Goal: Information Seeking & Learning: Learn about a topic

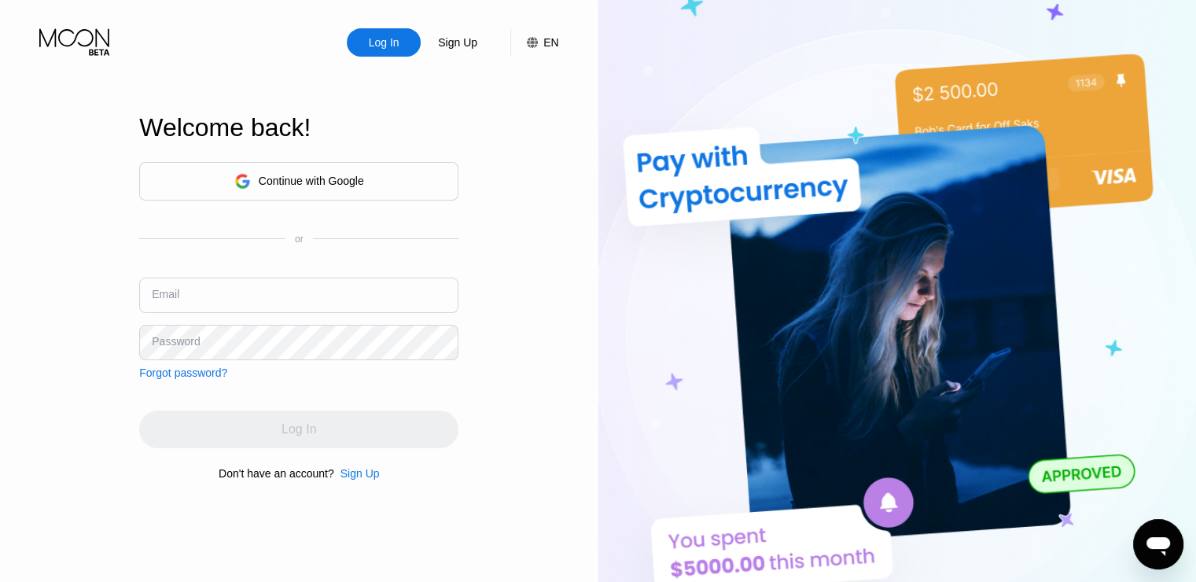
click at [359, 189] on div "Continue with Google" at bounding box center [299, 181] width 130 height 24
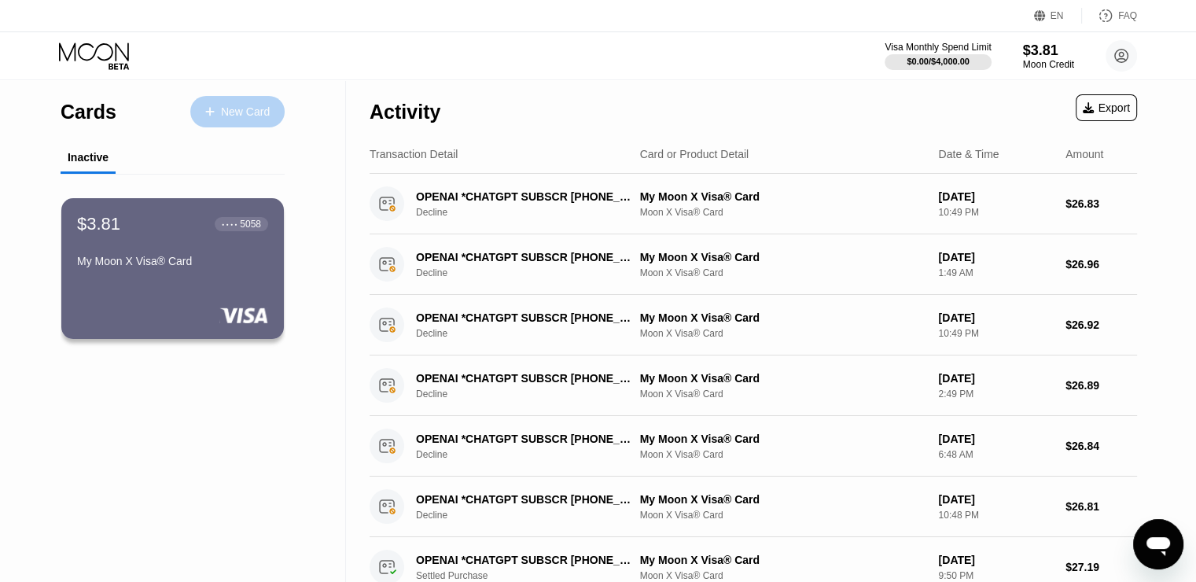
click at [243, 105] on div "New Card" at bounding box center [245, 111] width 49 height 13
click at [160, 302] on div "$3.81 ● ● ● ● 5058 My Moon X Visa® Card" at bounding box center [173, 268] width 225 height 142
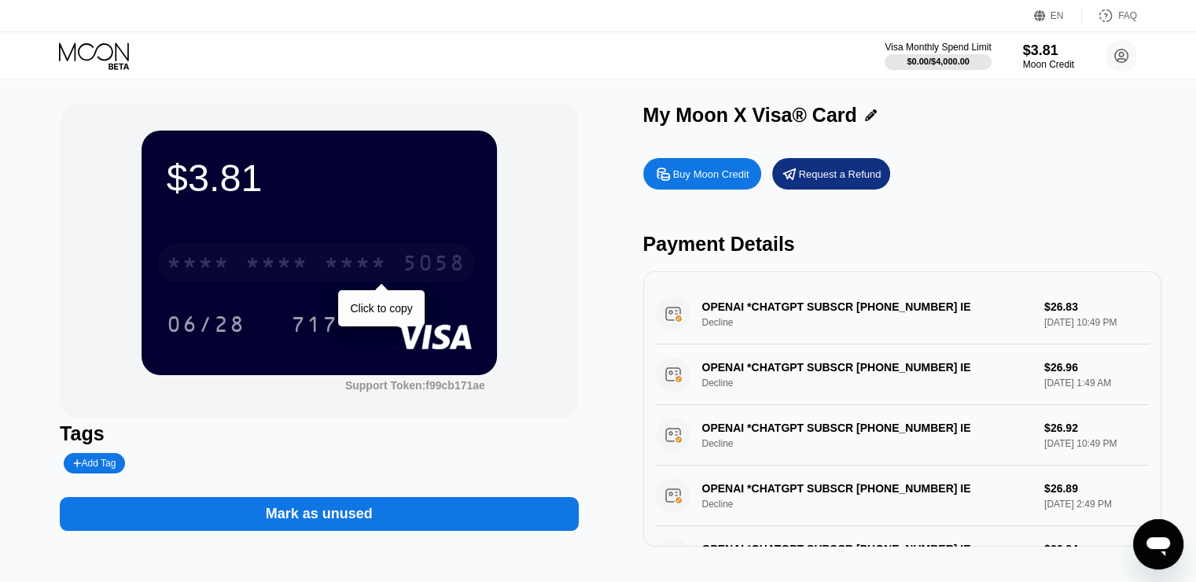
click at [327, 264] on div "* * * *" at bounding box center [355, 264] width 63 height 25
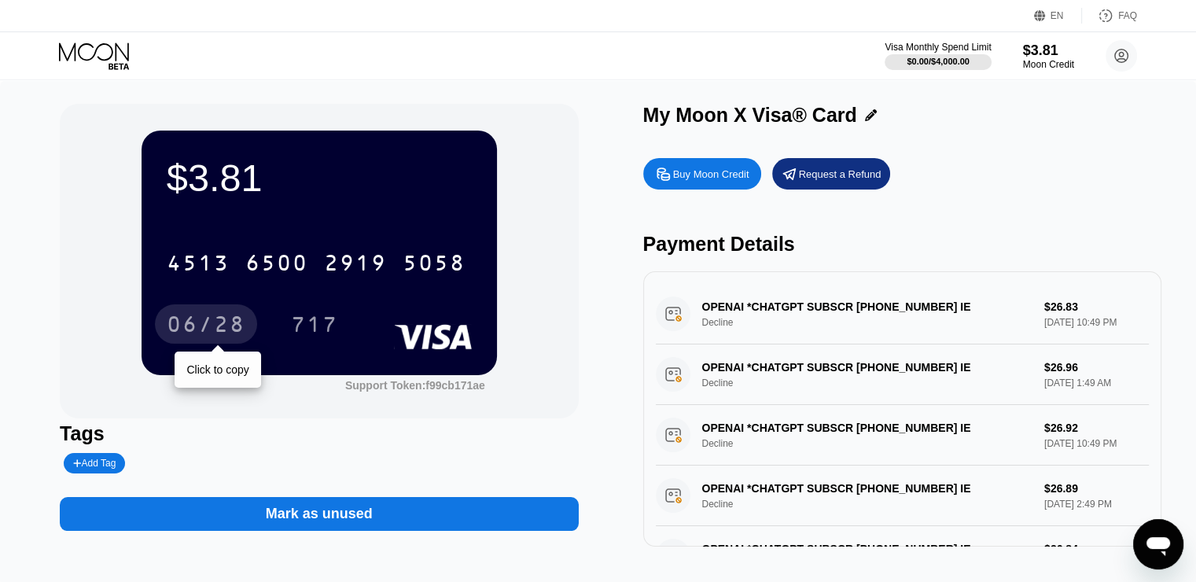
click at [244, 343] on div "06/28" at bounding box center [206, 323] width 102 height 39
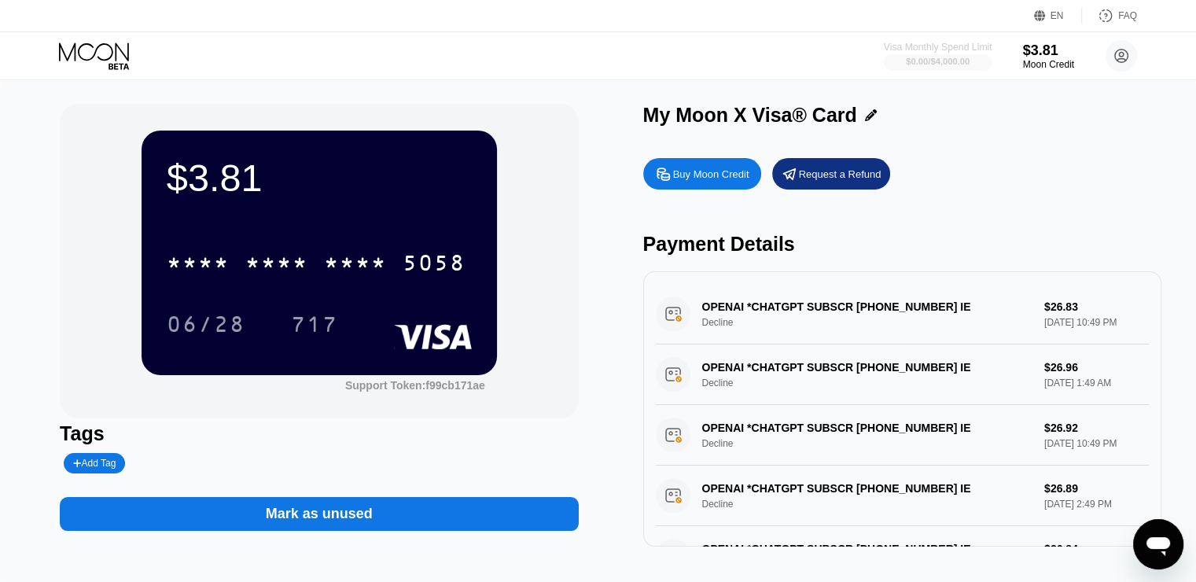
click at [932, 53] on div "$0.00 / $4,000.00" at bounding box center [938, 61] width 109 height 17
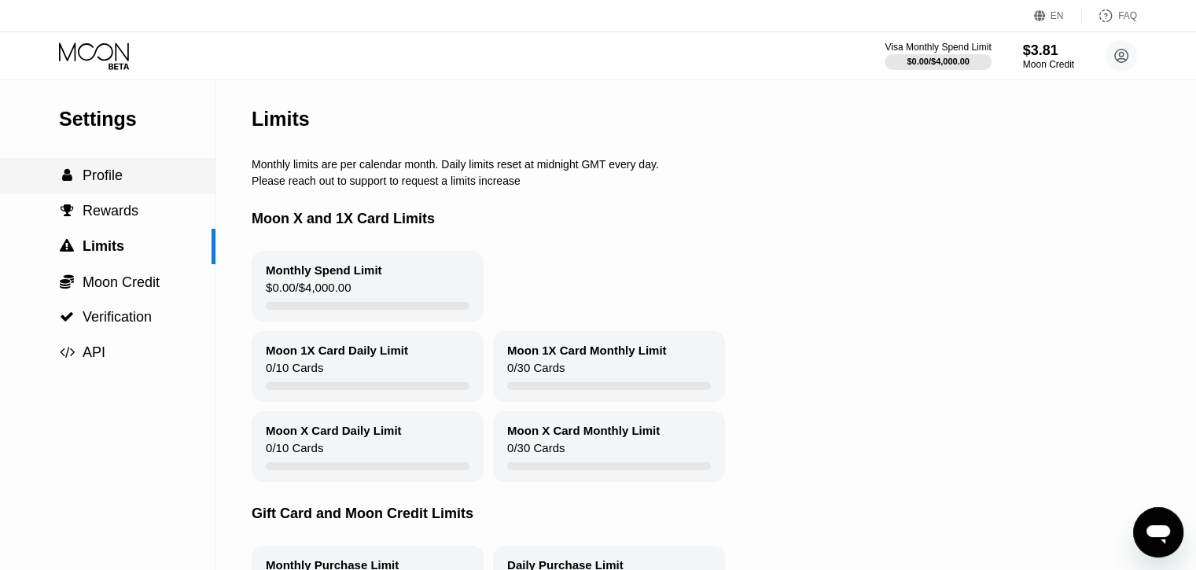
click at [77, 179] on div " Profile" at bounding box center [91, 175] width 64 height 17
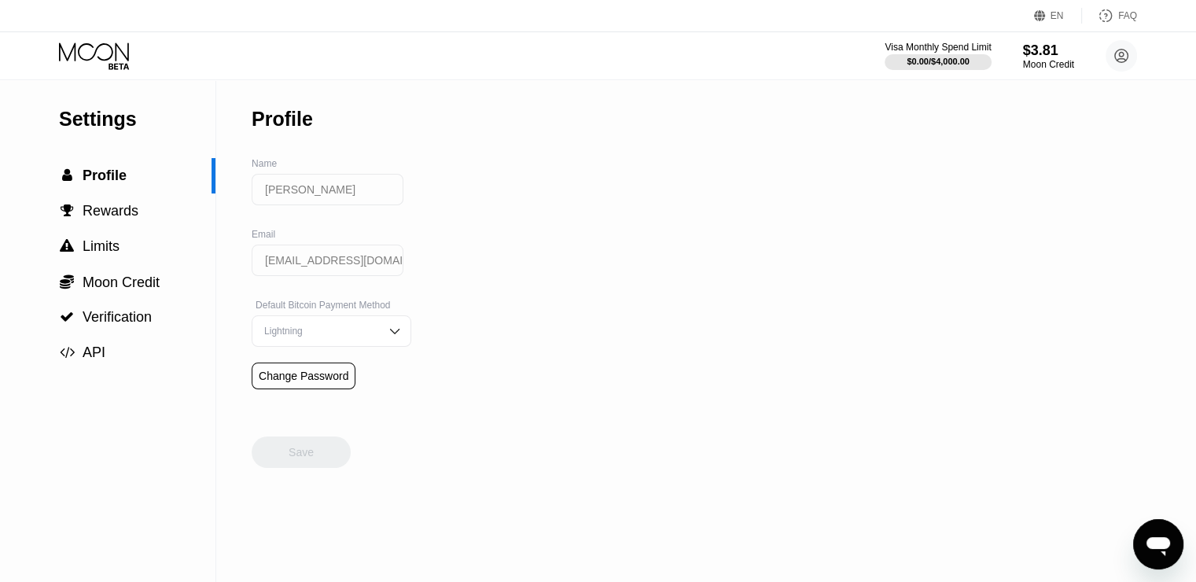
click at [327, 326] on div "Lightning" at bounding box center [332, 330] width 160 height 31
click at [1042, 57] on div "$3.81" at bounding box center [1048, 50] width 53 height 17
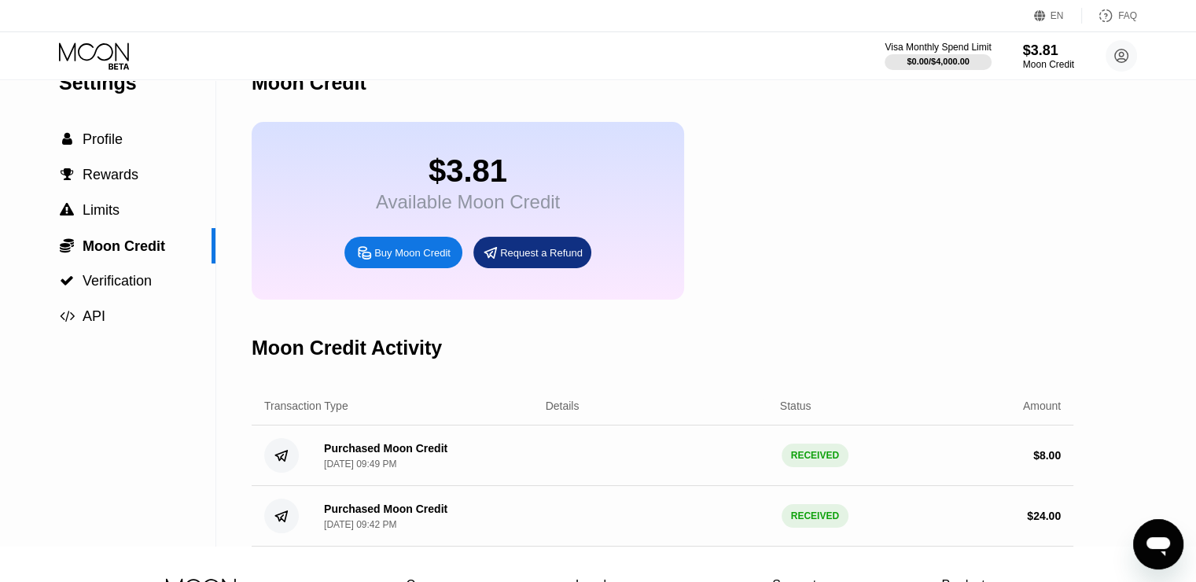
scroll to position [33, 0]
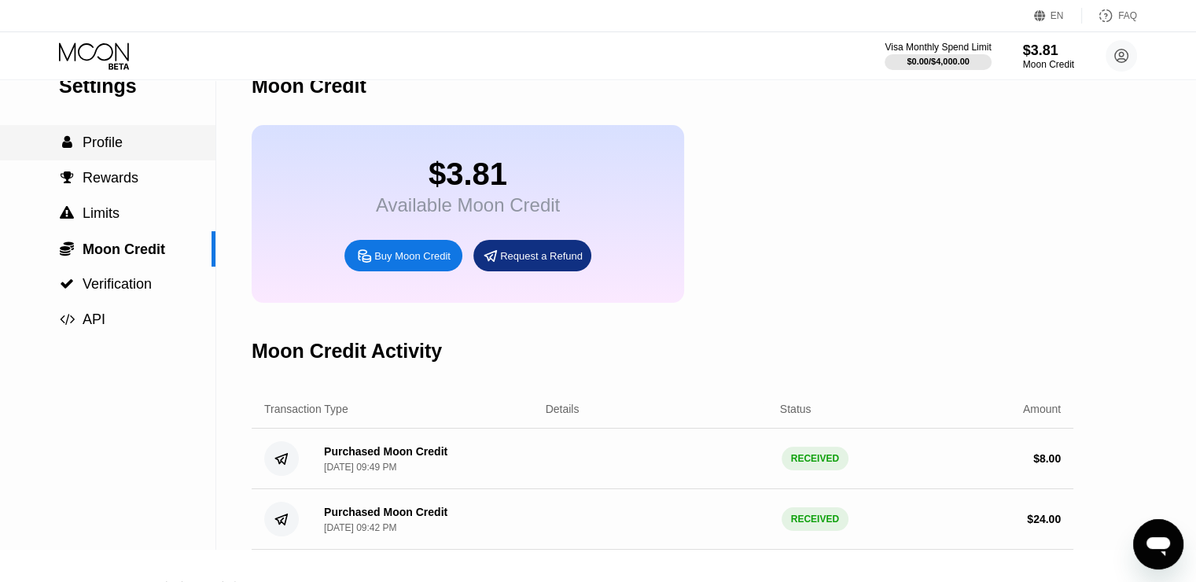
click at [103, 140] on span "Profile" at bounding box center [103, 142] width 40 height 16
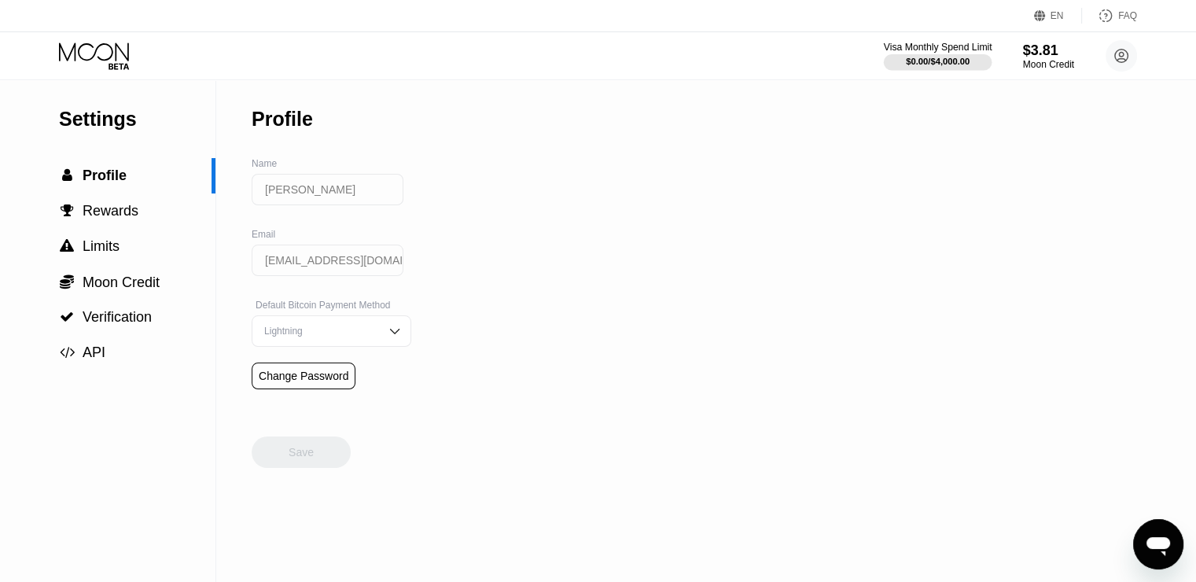
click at [944, 49] on div "Visa Monthly Spend Limit" at bounding box center [938, 47] width 109 height 11
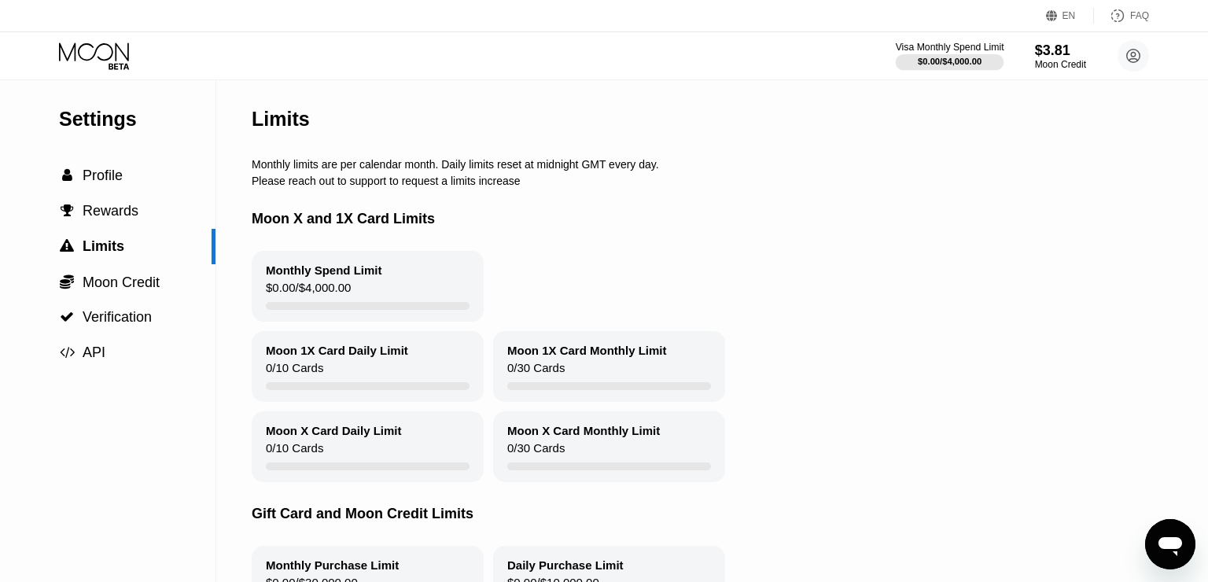
click at [944, 49] on div "Visa Monthly Spend Limit" at bounding box center [950, 47] width 109 height 11
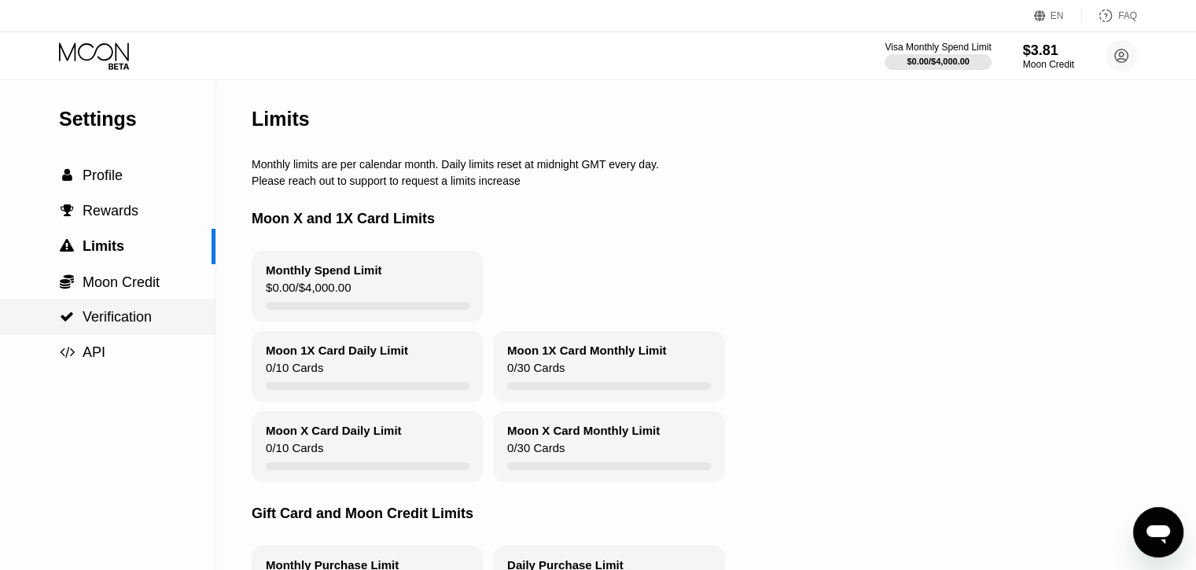
click at [158, 311] on div " Verification" at bounding box center [107, 317] width 215 height 35
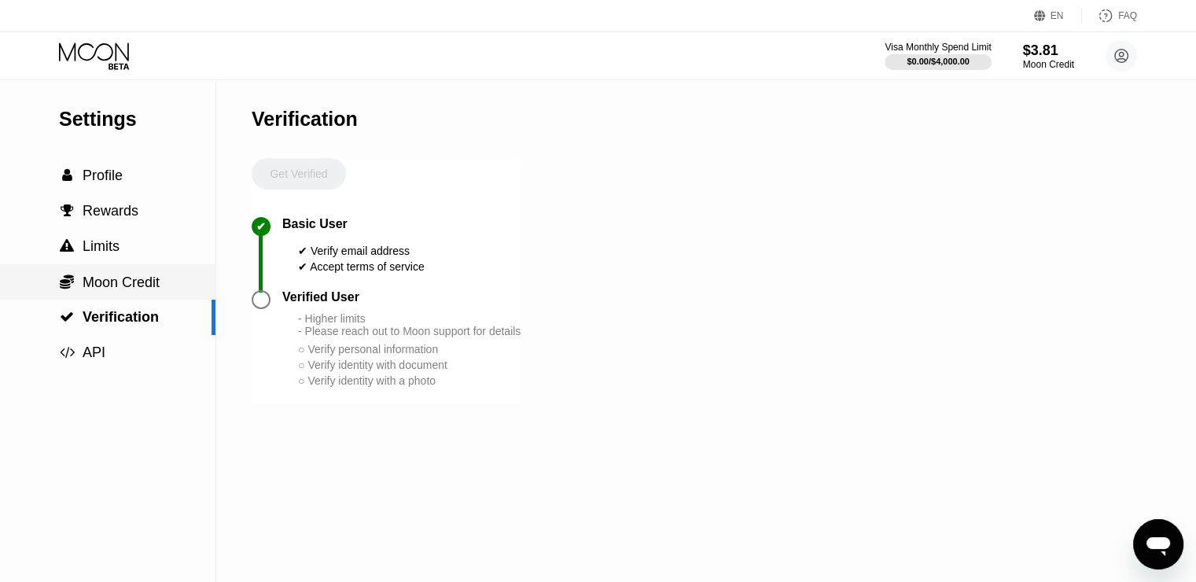
click at [142, 286] on span "Moon Credit" at bounding box center [121, 282] width 77 height 16
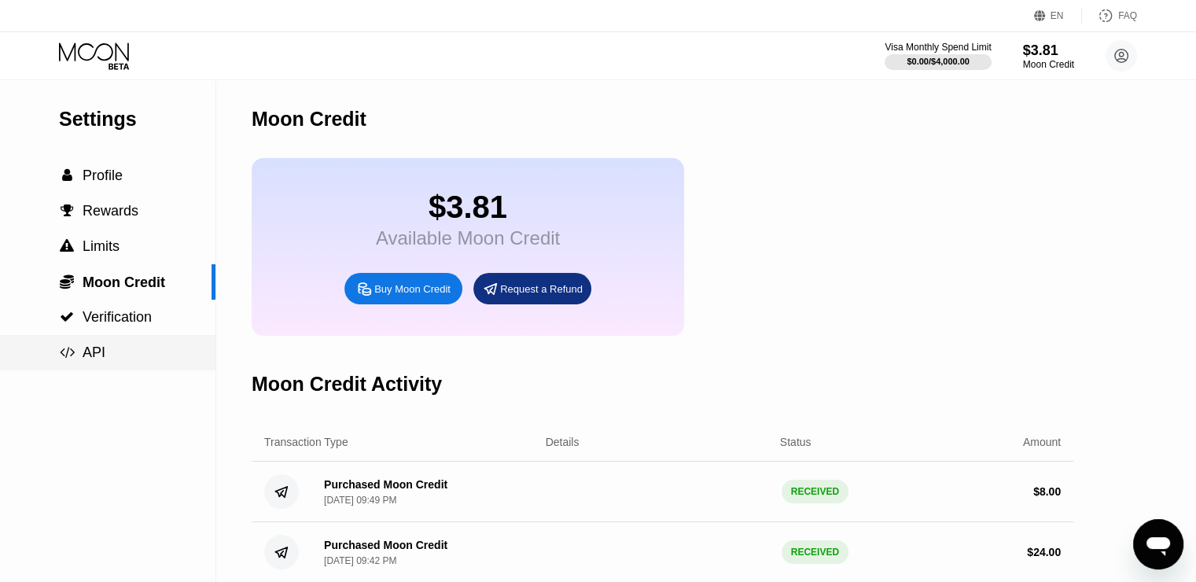
click at [97, 360] on span "API" at bounding box center [94, 352] width 23 height 16
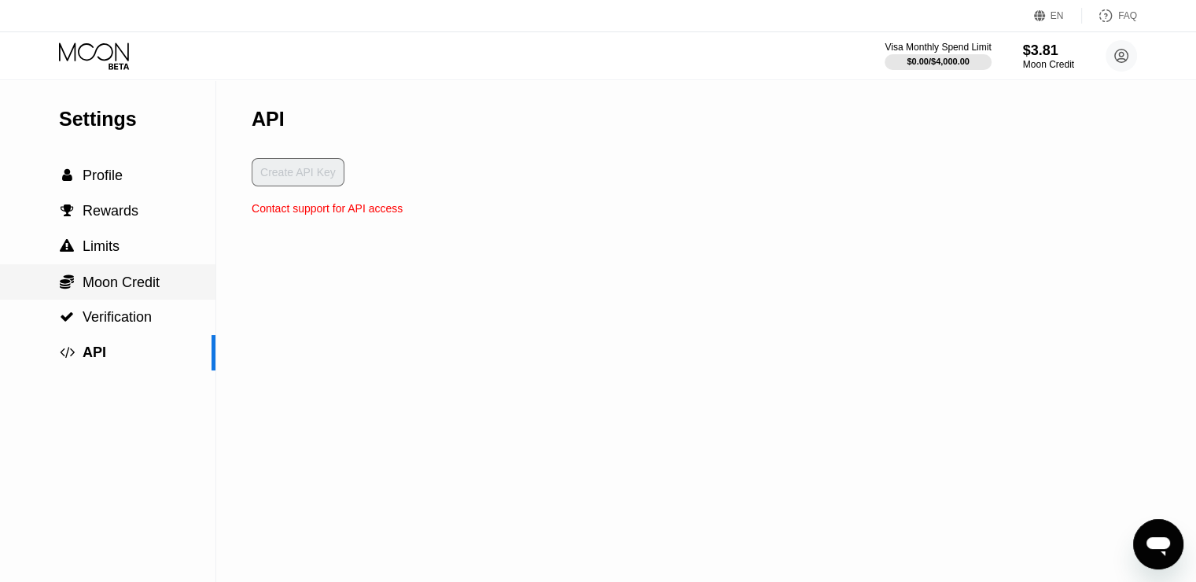
click at [127, 290] on span "Moon Credit" at bounding box center [121, 282] width 77 height 16
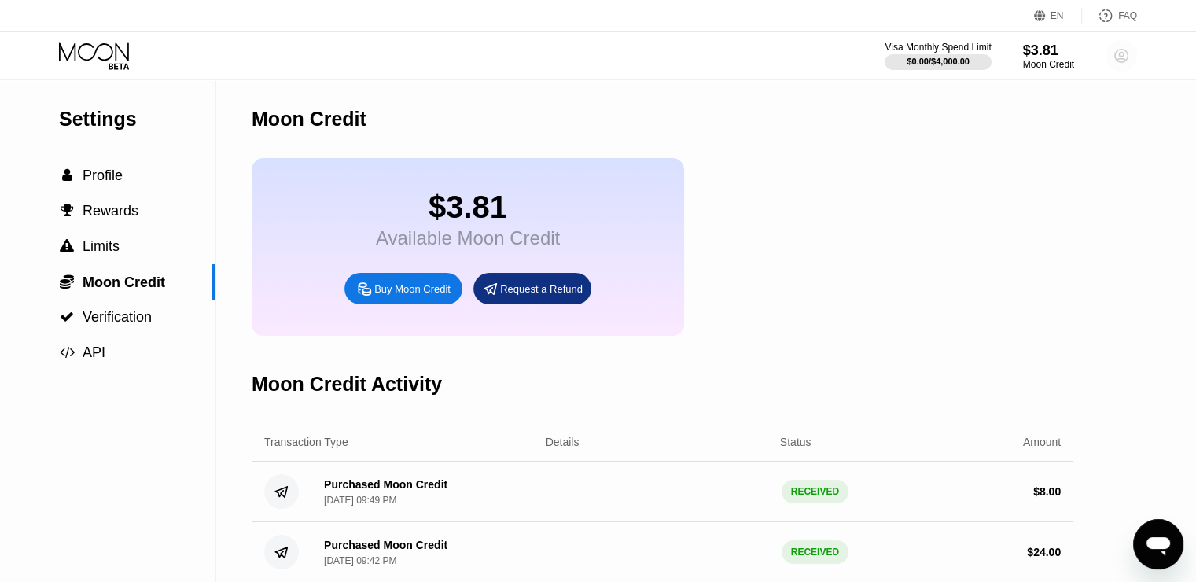
click at [1122, 57] on icon at bounding box center [1121, 56] width 9 height 9
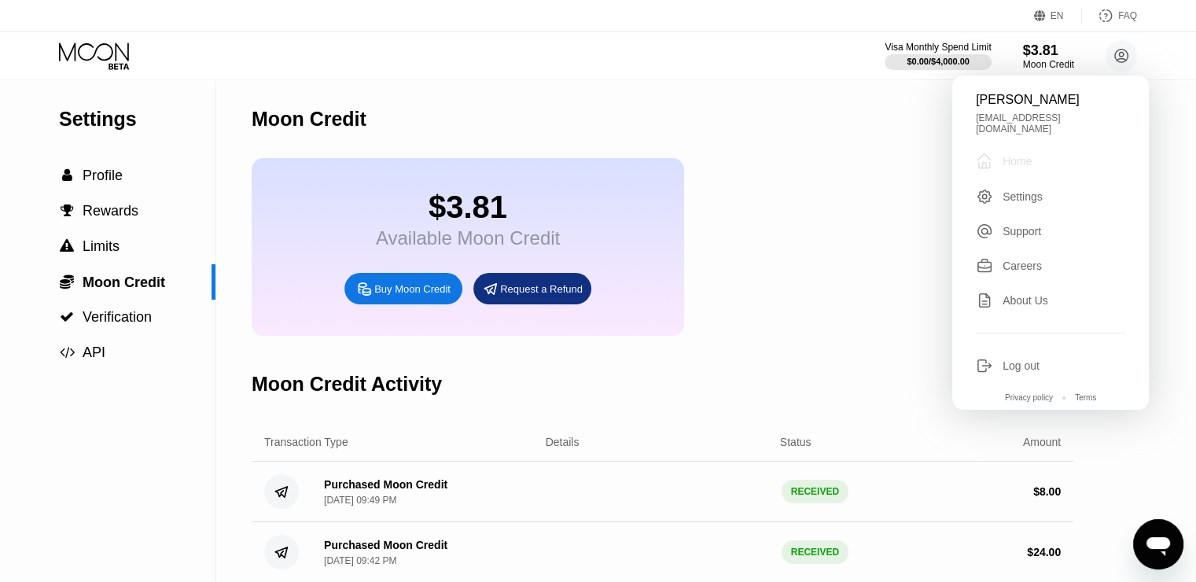
click at [1022, 155] on div "Home" at bounding box center [1016, 161] width 29 height 13
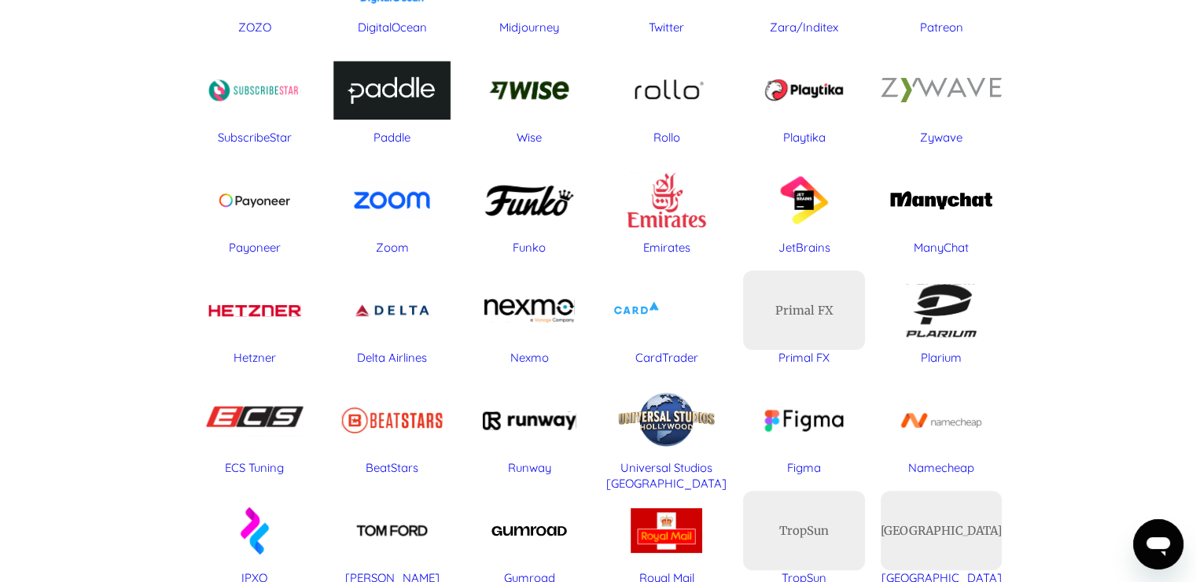
scroll to position [373, 0]
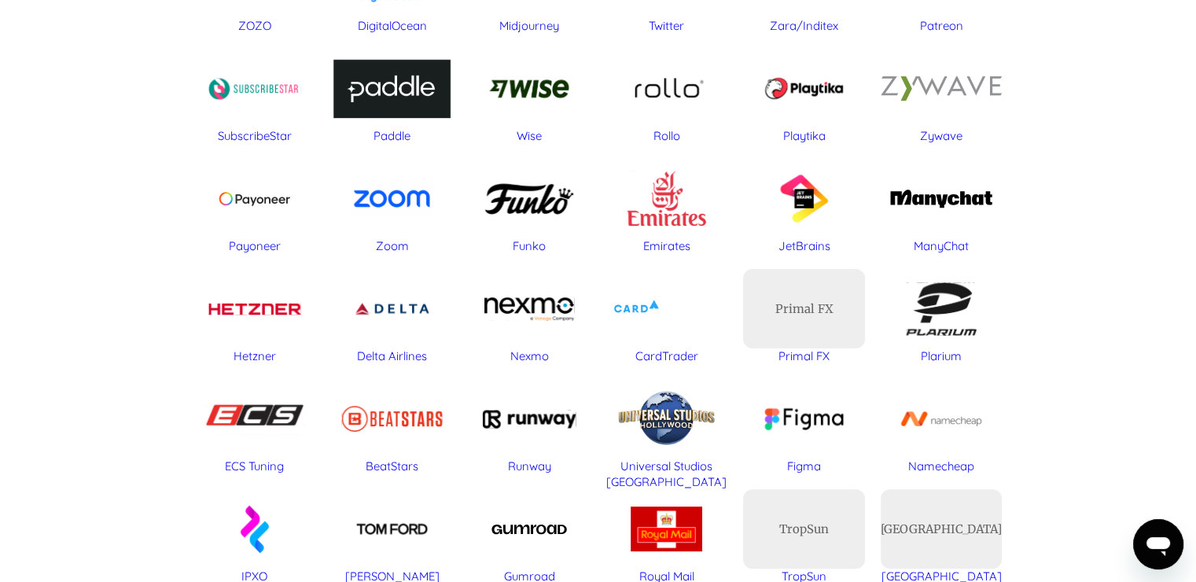
click at [803, 235] on div "JetBrains" at bounding box center [804, 198] width 122 height 79
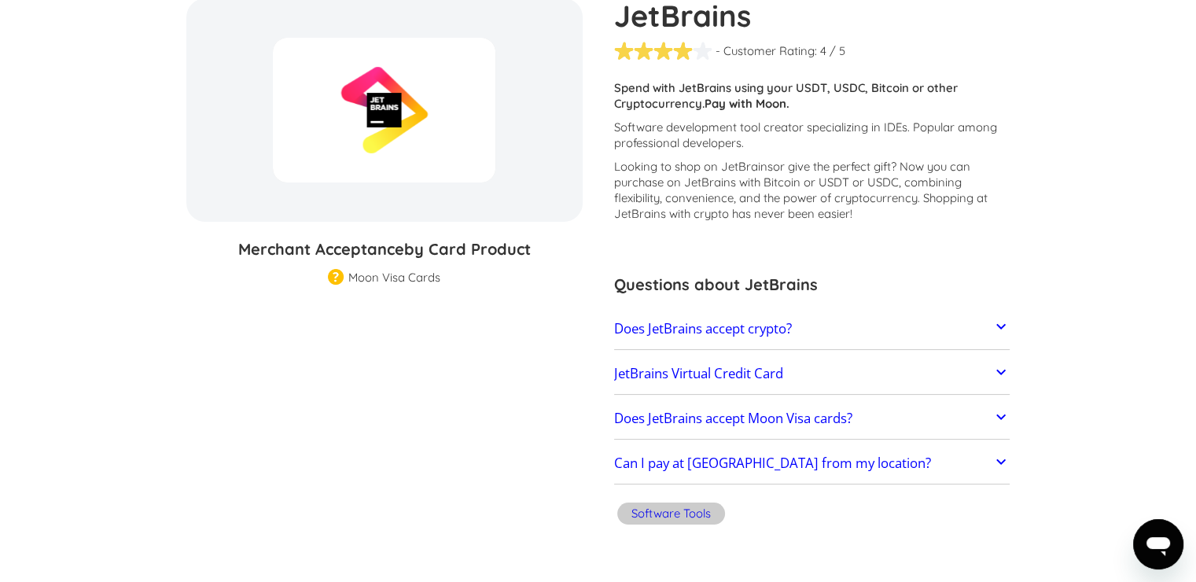
scroll to position [173, 0]
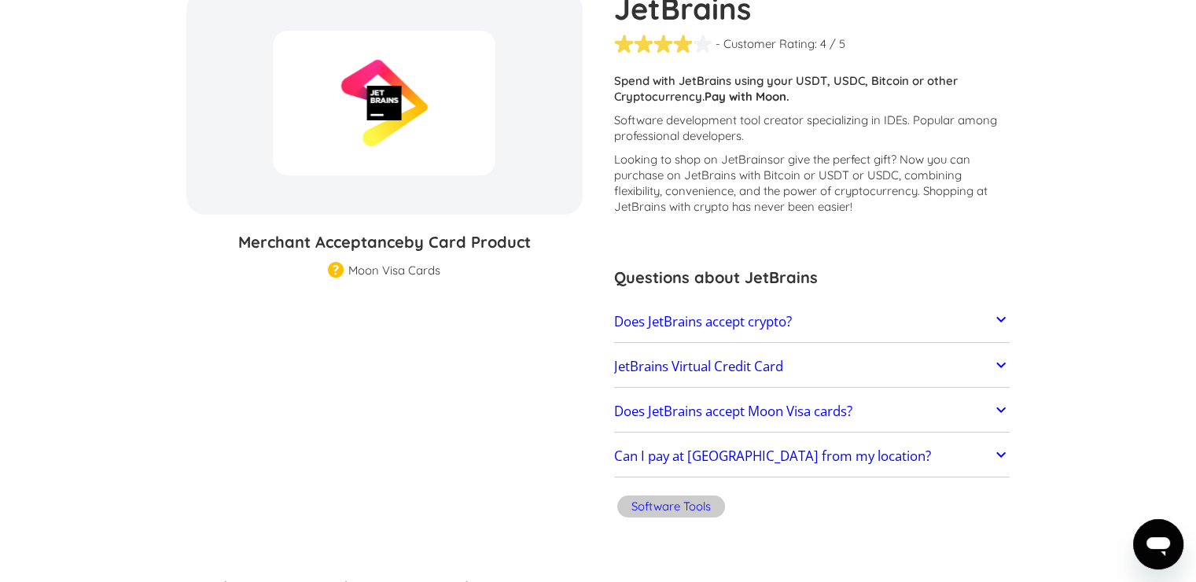
click at [366, 273] on div "Moon Visa Cards" at bounding box center [394, 271] width 92 height 16
click at [222, 331] on section "JetBrains % GIFT CARD DISCOUNT Merchant Acceptance by Card Product Merchant Gif…" at bounding box center [598, 257] width 824 height 532
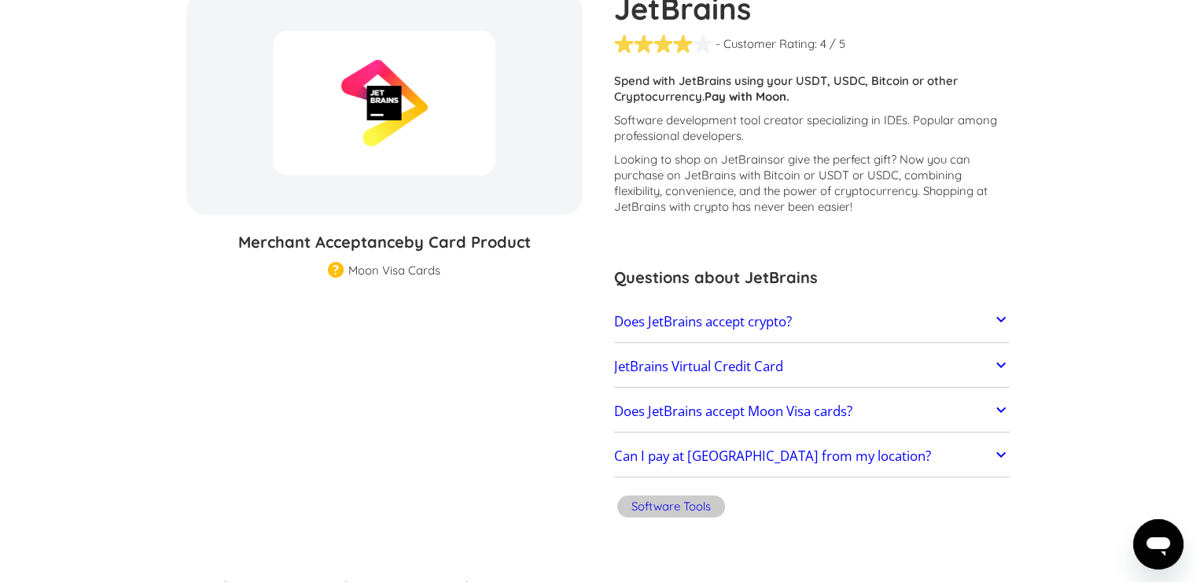
click at [338, 267] on img at bounding box center [336, 271] width 16 height 18
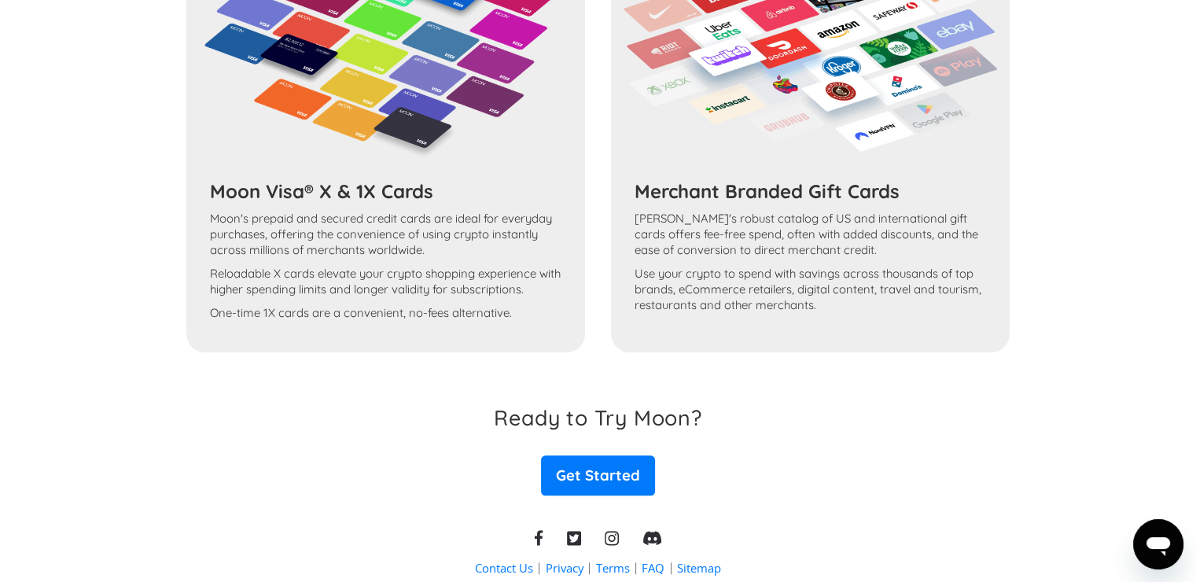
scroll to position [1179, 0]
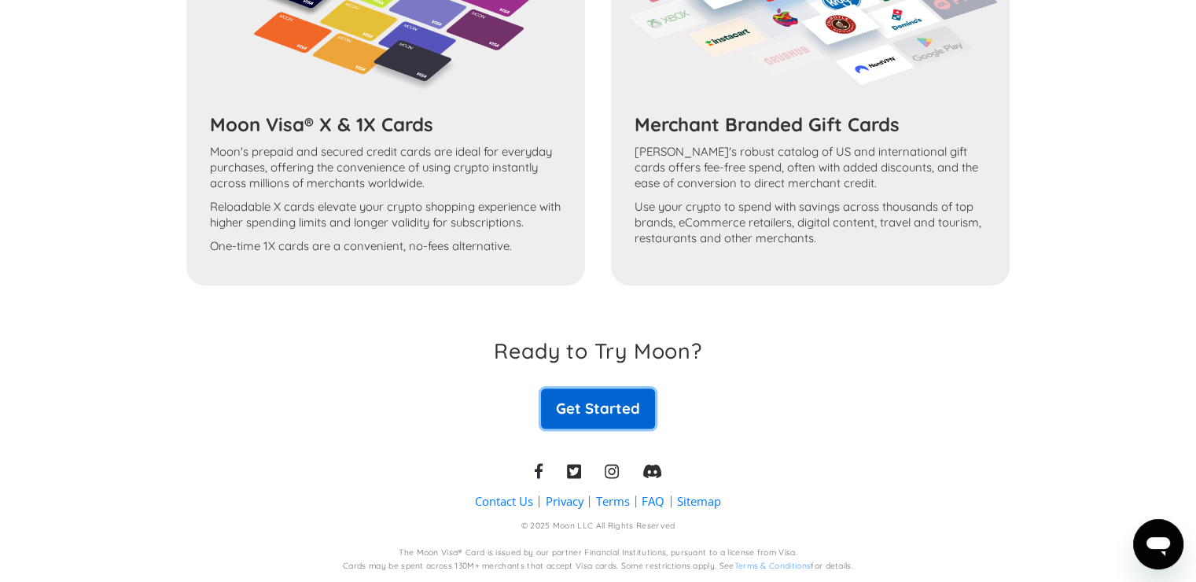
click at [561, 414] on link "Get Started" at bounding box center [597, 407] width 113 height 39
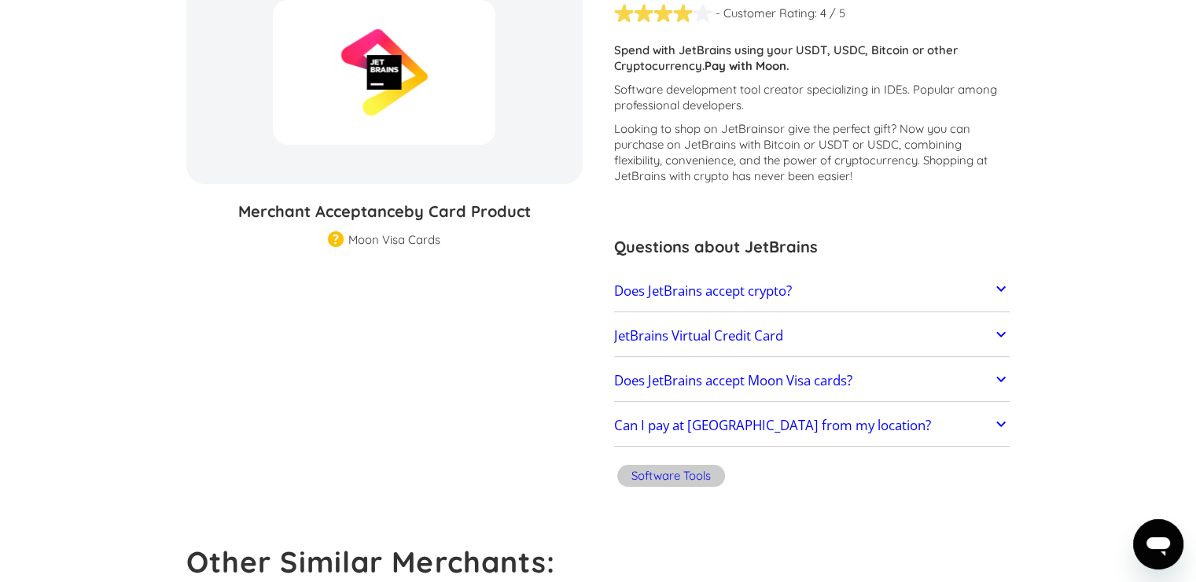
scroll to position [203, 0]
click at [753, 285] on h2 "Does JetBrains accept crypto?" at bounding box center [703, 292] width 178 height 16
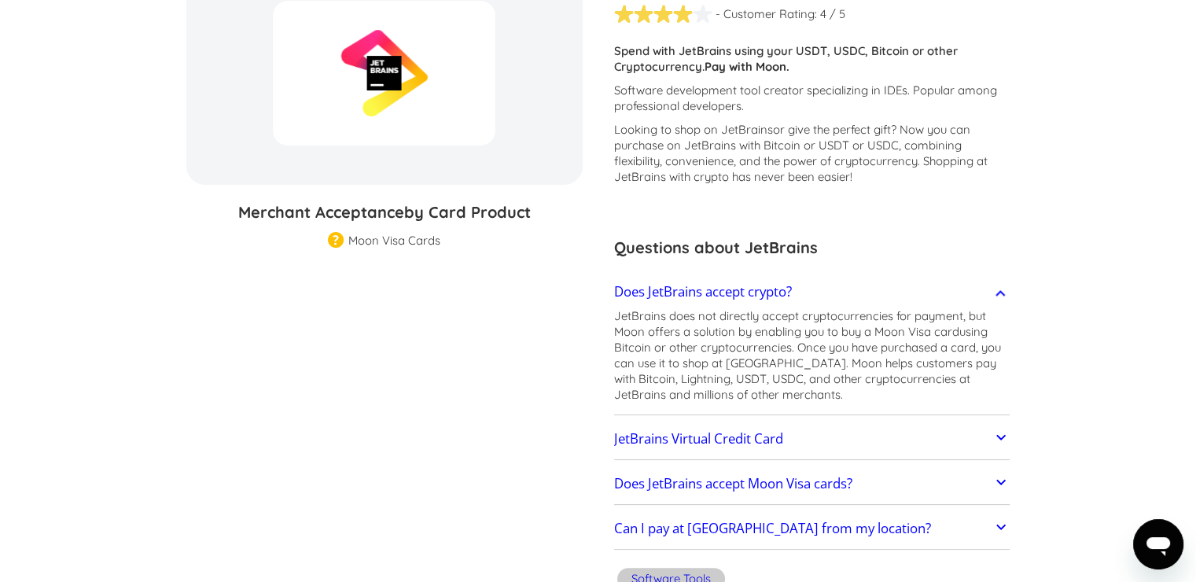
click at [748, 320] on p "JetBrains does not directly accept cryptocurrencies for payment, but Moon offer…" at bounding box center [812, 355] width 396 height 94
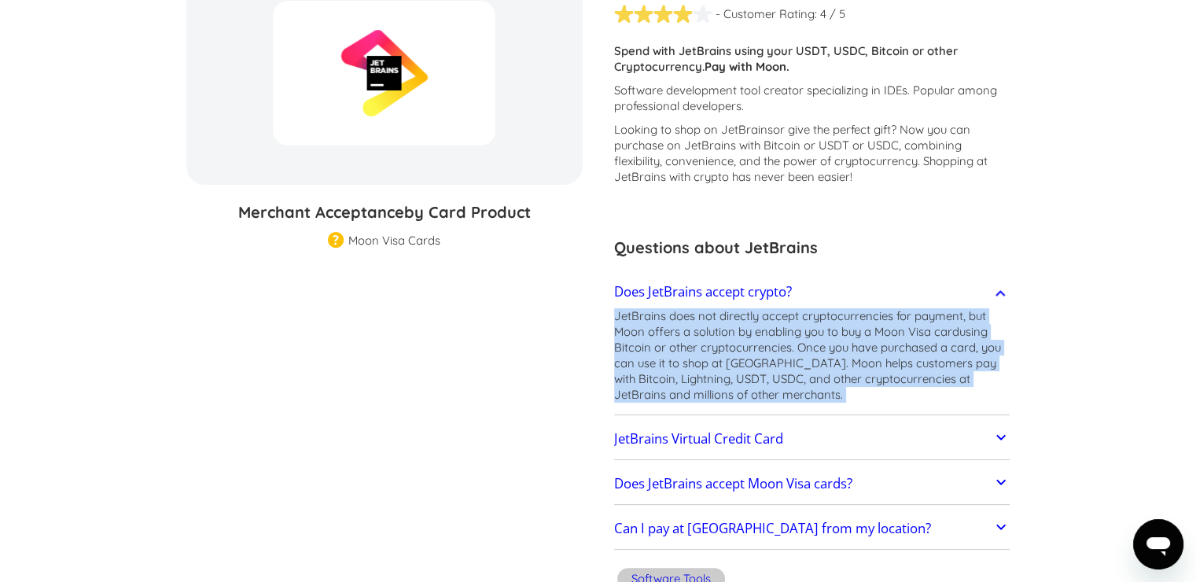
click at [748, 320] on p "JetBrains does not directly accept cryptocurrencies for payment, but Moon offer…" at bounding box center [812, 355] width 396 height 94
click at [815, 370] on p "JetBrains does not directly accept cryptocurrencies for payment, but Moon offer…" at bounding box center [812, 355] width 396 height 94
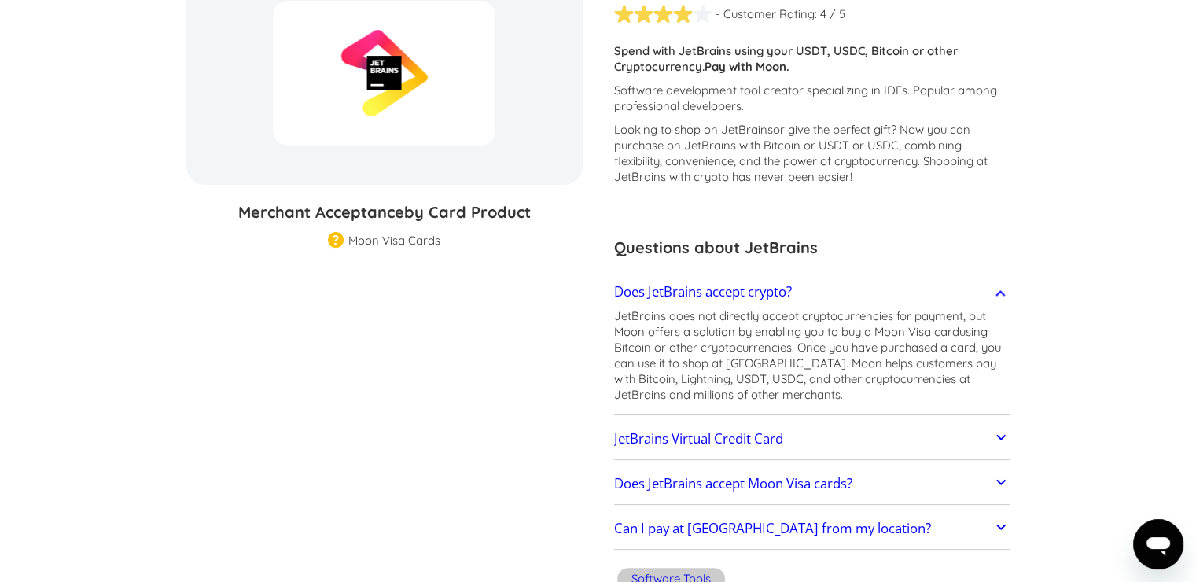
click at [793, 443] on link "JetBrains Virtual Credit Card" at bounding box center [812, 438] width 396 height 33
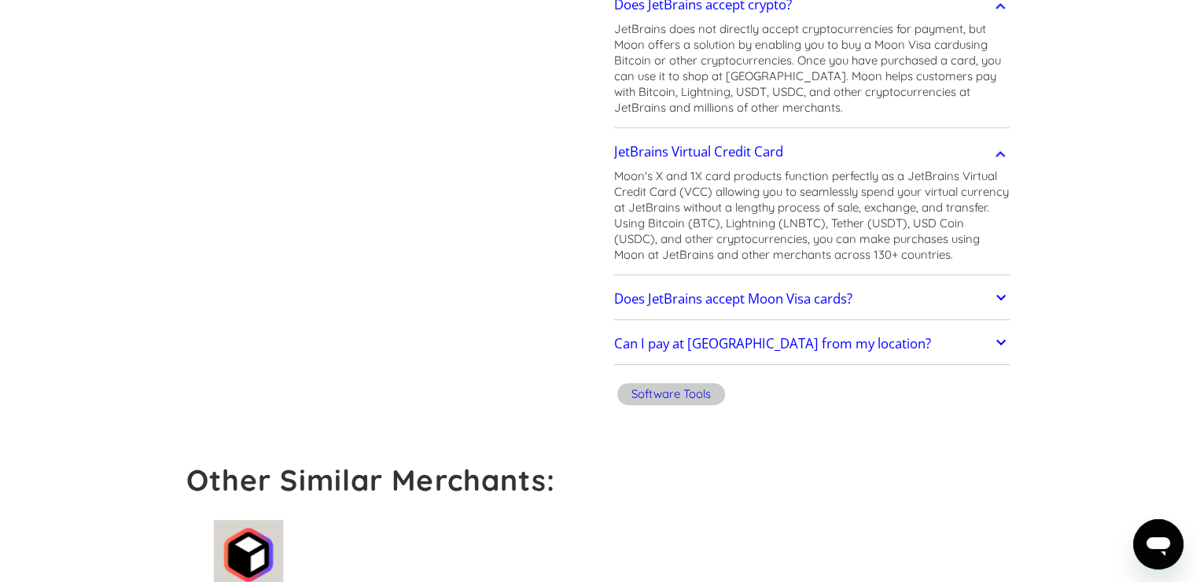
scroll to position [491, 0]
click at [786, 254] on p "Moon's X and 1X card products function perfectly as a JetBrains Virtual Credit …" at bounding box center [812, 214] width 396 height 94
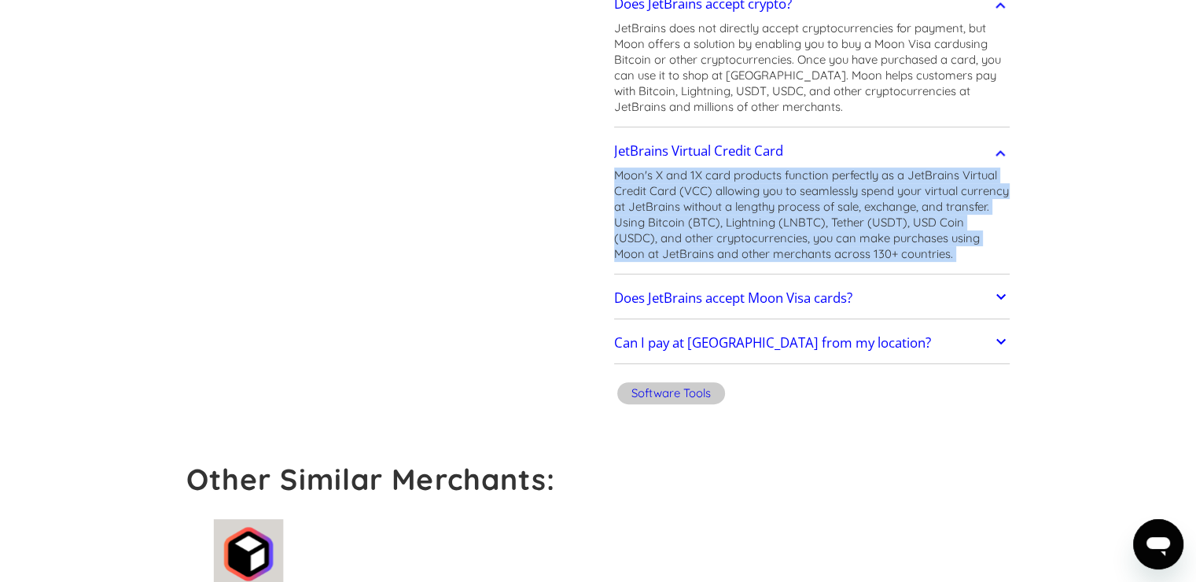
click at [786, 254] on p "Moon's X and 1X card products function perfectly as a JetBrains Virtual Credit …" at bounding box center [812, 214] width 396 height 94
click at [613, 261] on div at bounding box center [613, 261] width 0 height 0
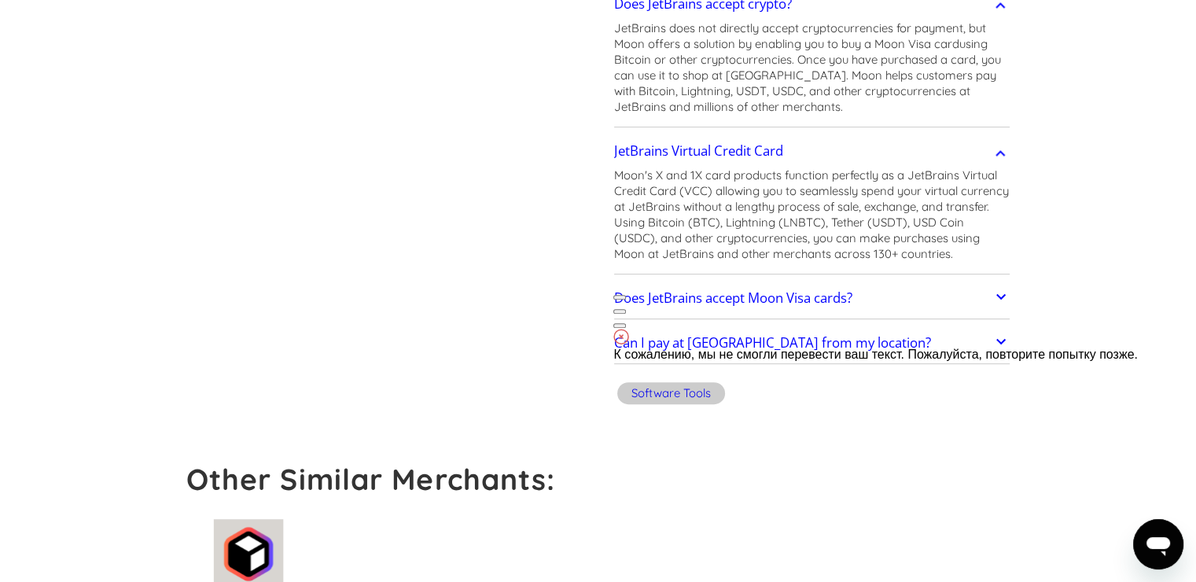
drag, startPoint x: 1043, startPoint y: 305, endPoint x: 1031, endPoint y: 305, distance: 12.6
click at [1031, 305] on div at bounding box center [875, 307] width 524 height 42
click at [626, 323] on button at bounding box center [619, 325] width 13 height 5
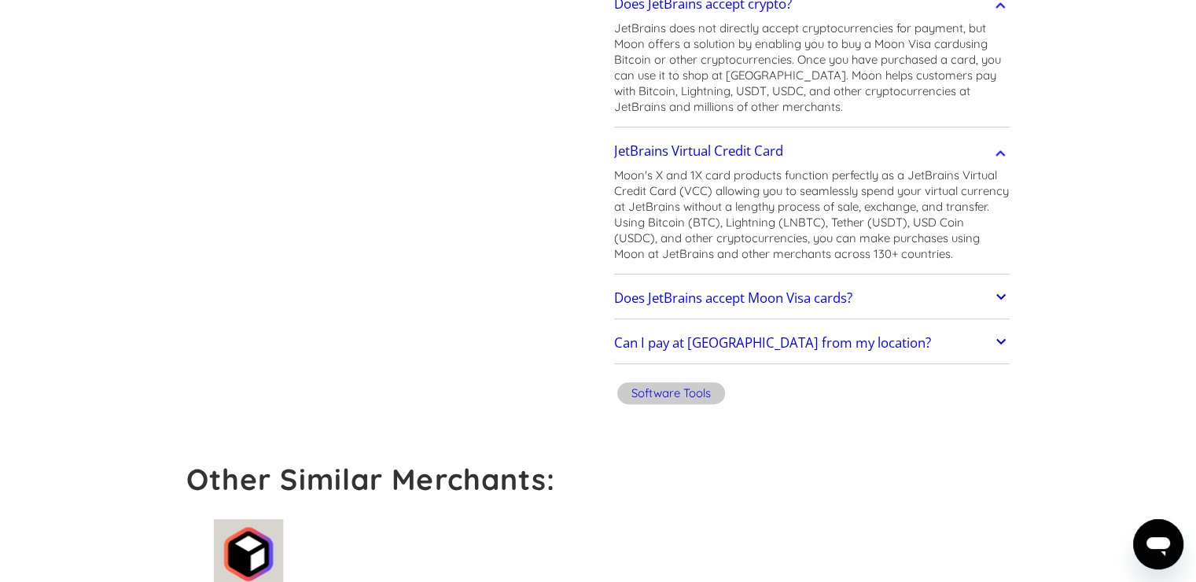
click at [810, 227] on p "Moon's X and 1X card products function perfectly as a JetBrains Virtual Credit …" at bounding box center [812, 214] width 396 height 94
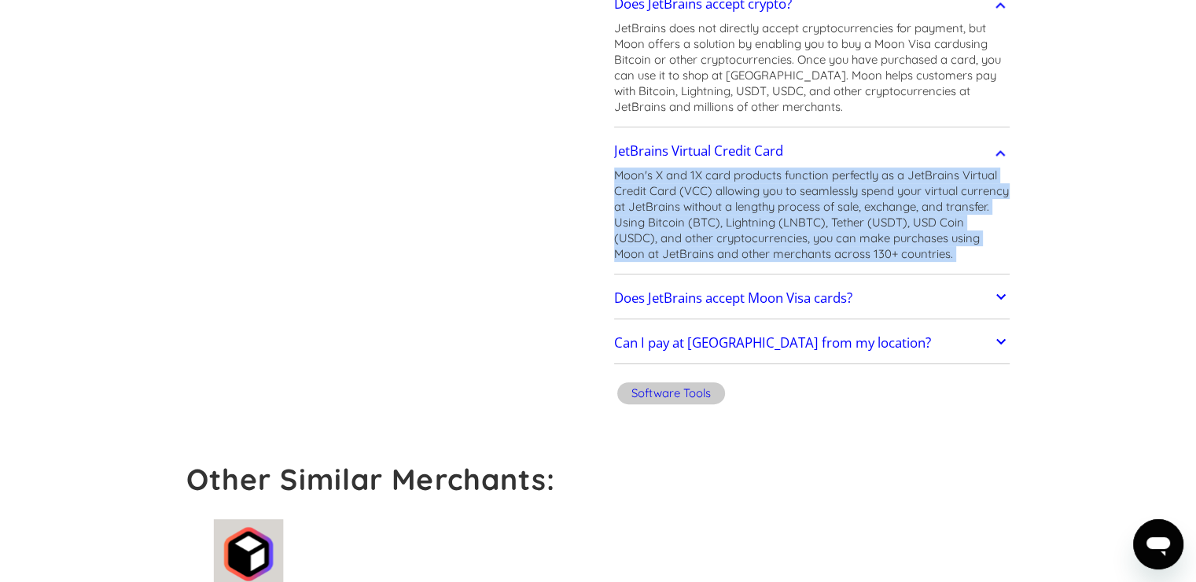
click at [810, 227] on p "Moon's X and 1X card products function perfectly as a JetBrains Virtual Credit …" at bounding box center [812, 214] width 396 height 94
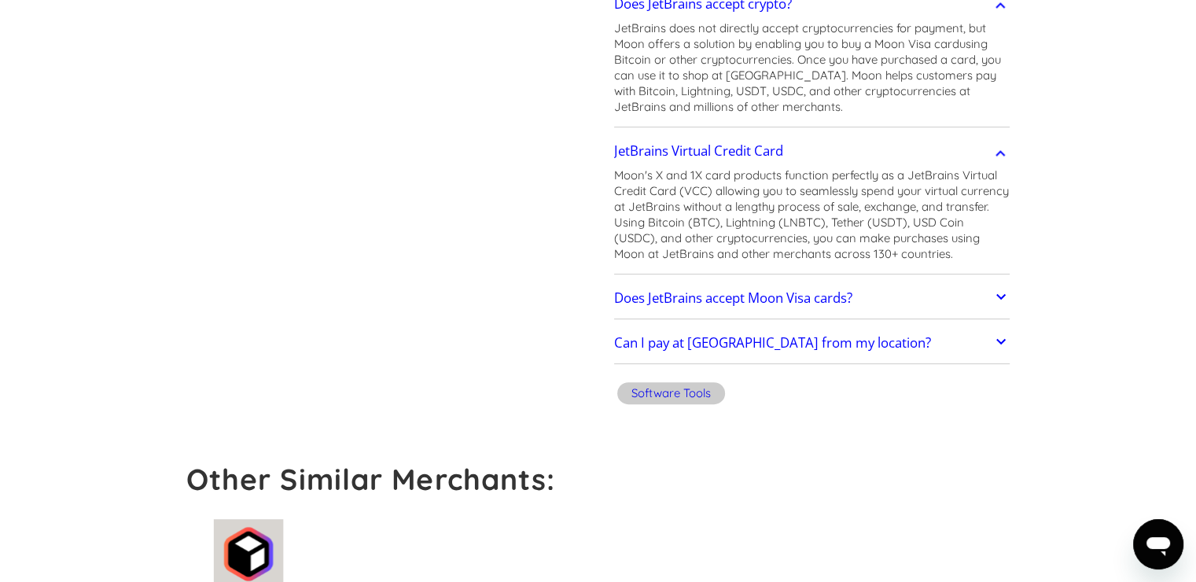
click at [790, 315] on div "Does JetBrains accept Moon Visa cards? JetBrains has a record of acceptance for…" at bounding box center [812, 298] width 396 height 41
click at [783, 308] on link "Does JetBrains accept Moon Visa cards?" at bounding box center [812, 297] width 396 height 33
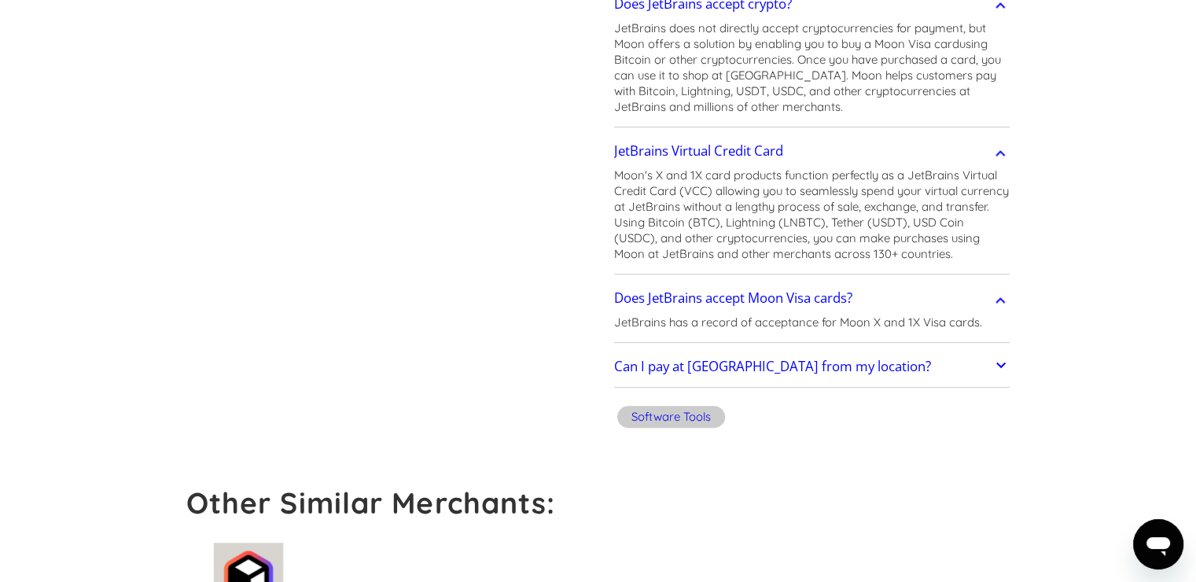
click at [759, 324] on p "JetBrains has a record of acceptance for Moon X and 1X Visa cards." at bounding box center [798, 323] width 368 height 16
click at [756, 324] on p "JetBrains has a record of acceptance for Moon X and 1X Visa cards." at bounding box center [798, 323] width 368 height 16
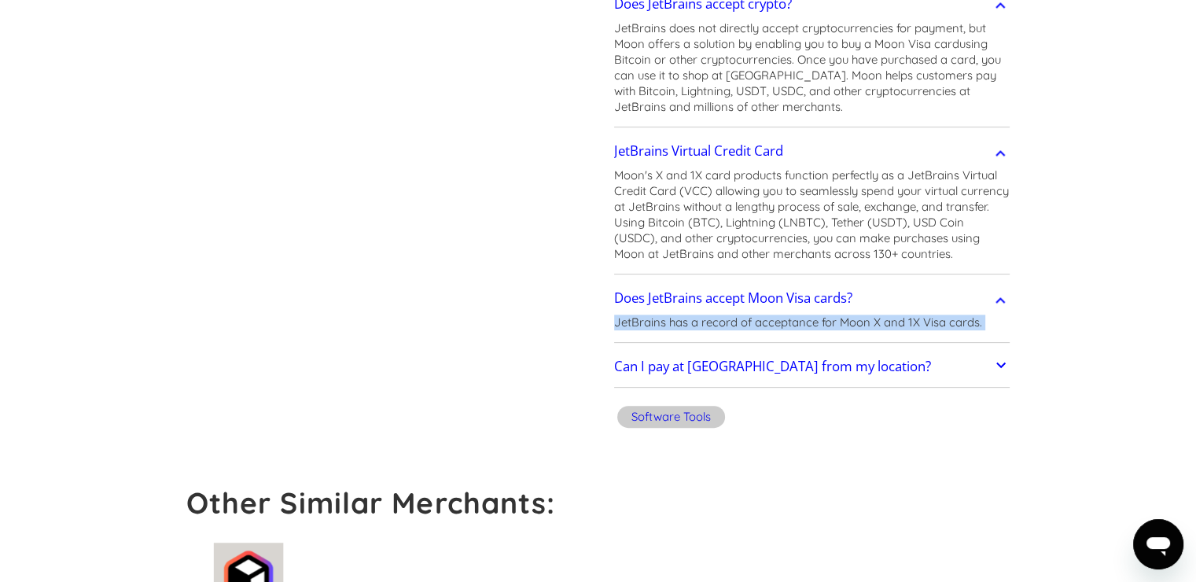
click at [756, 324] on p "JetBrains has a record of acceptance for Moon X and 1X Visa cards." at bounding box center [798, 323] width 368 height 16
click at [913, 299] on link "Does JetBrains accept Moon Visa cards?" at bounding box center [812, 297] width 396 height 33
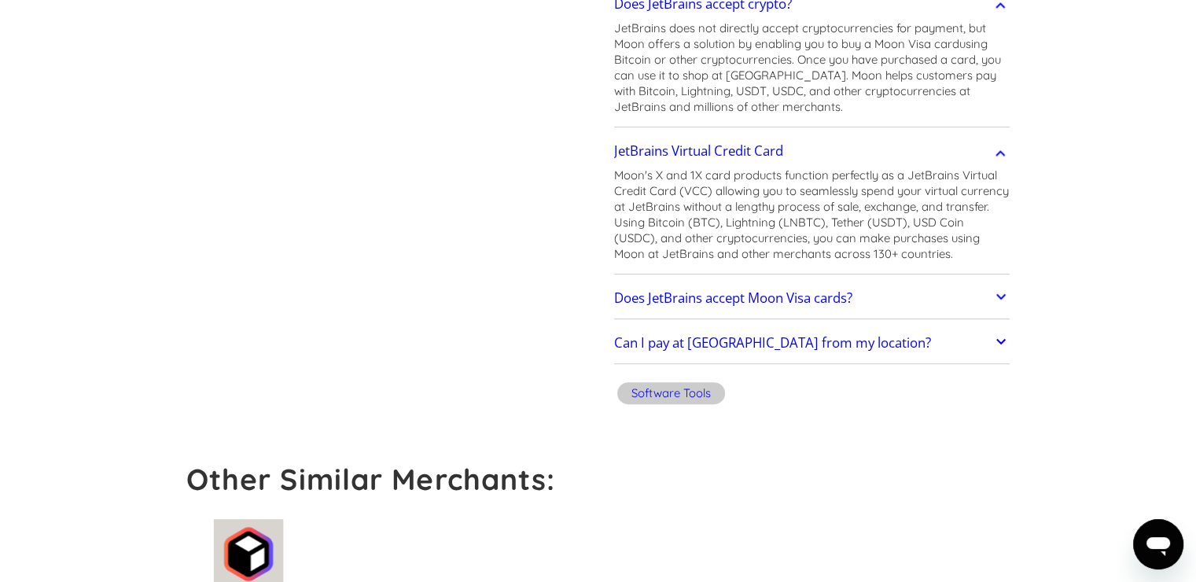
click at [818, 342] on h2 "Can I pay at [GEOGRAPHIC_DATA] from my location?" at bounding box center [772, 343] width 317 height 16
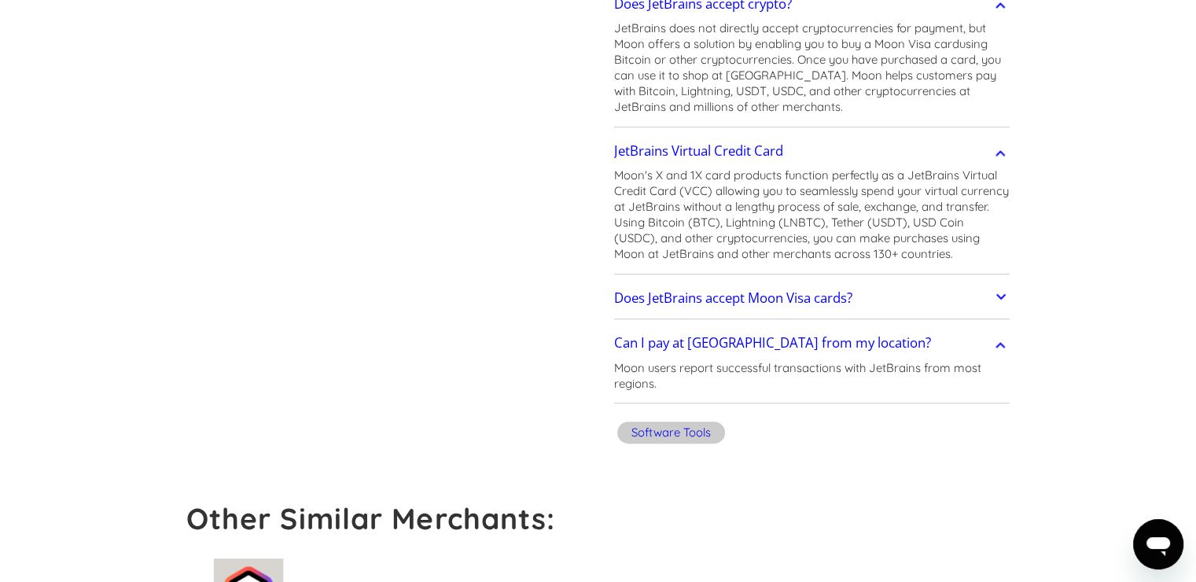
click at [766, 370] on p "Moon users report successful transactions with JetBrains from most regions." at bounding box center [812, 375] width 396 height 31
click at [975, 373] on p "Moon users report successful transactions with JetBrains from most regions." at bounding box center [812, 375] width 396 height 31
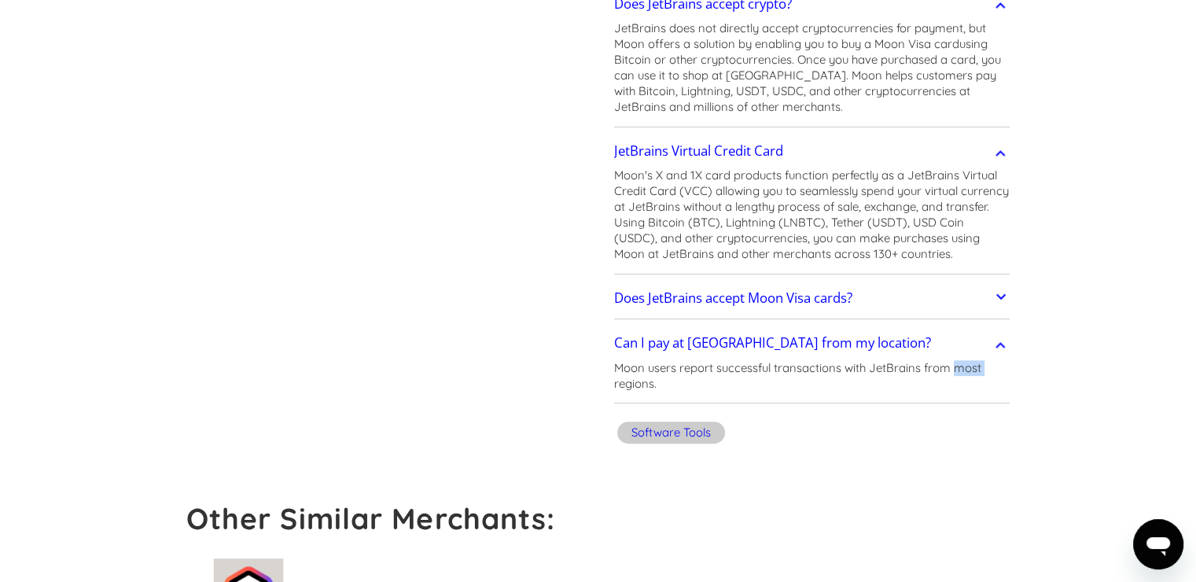
click at [975, 373] on p "Moon users report successful transactions with JetBrains from most regions." at bounding box center [812, 375] width 396 height 31
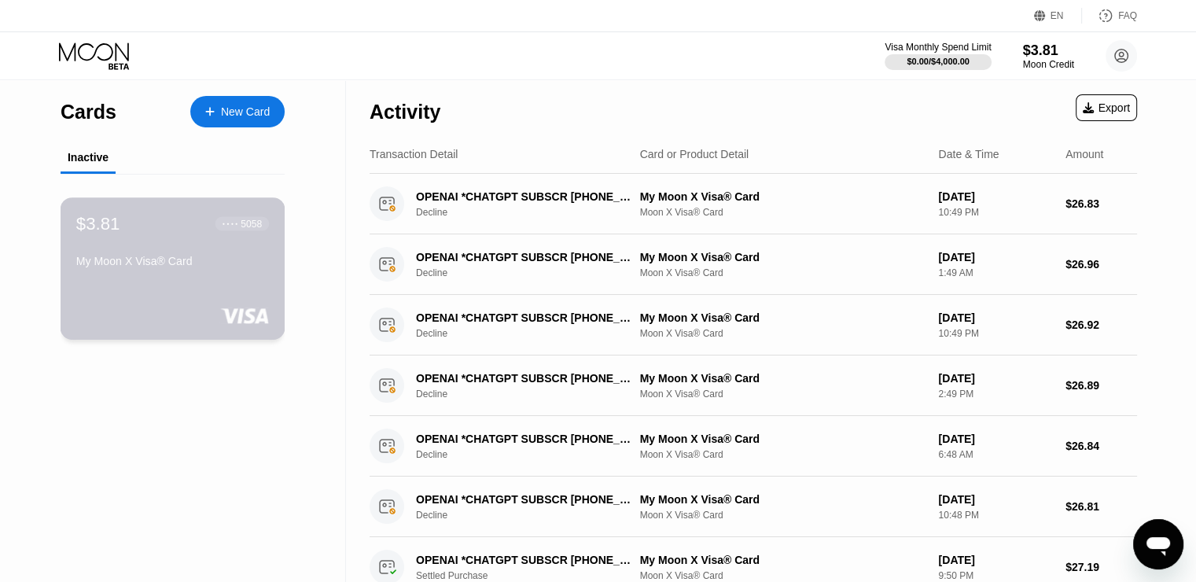
click at [142, 274] on div "My Moon X Visa® Card" at bounding box center [172, 264] width 193 height 19
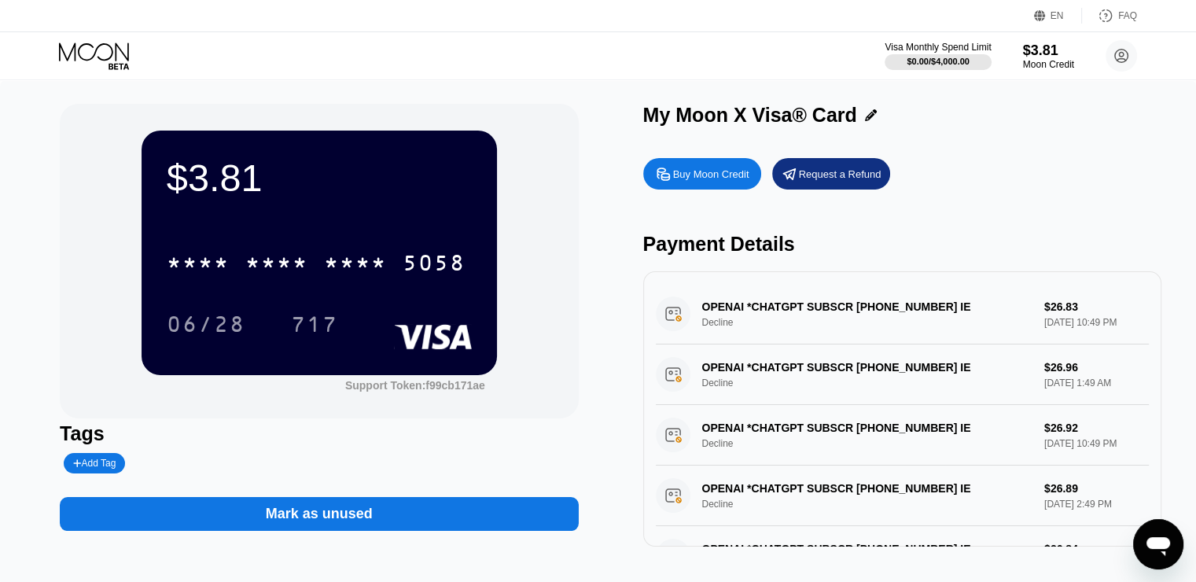
click at [965, 189] on div "Buy Moon Credit Request a Refund" at bounding box center [902, 173] width 518 height 31
click at [1120, 47] on circle at bounding box center [1120, 55] width 31 height 31
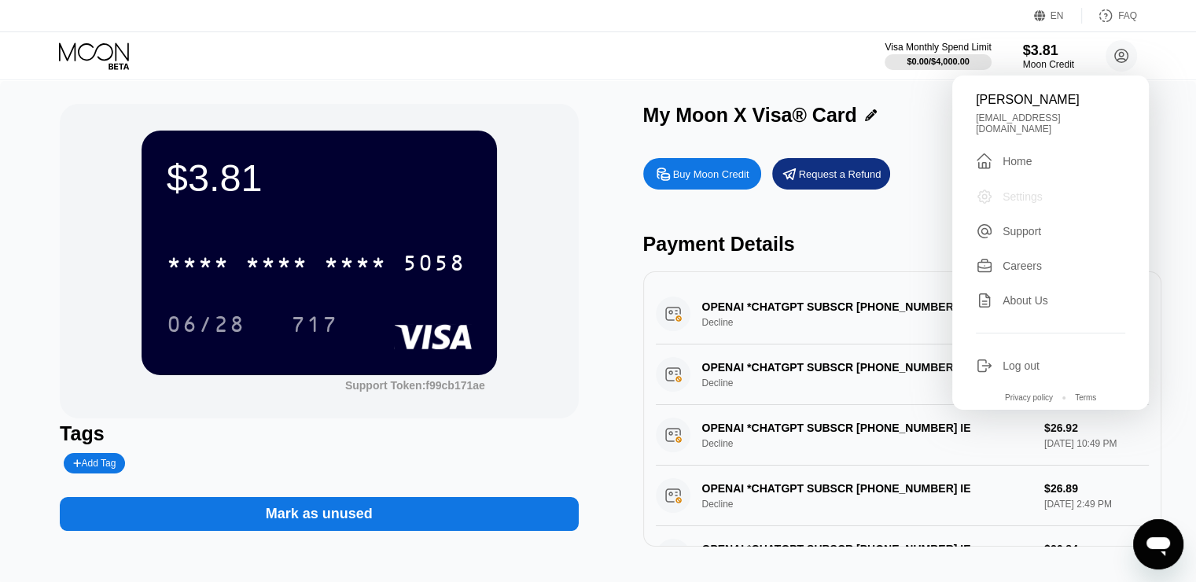
click at [1010, 190] on div "Settings" at bounding box center [1022, 196] width 40 height 13
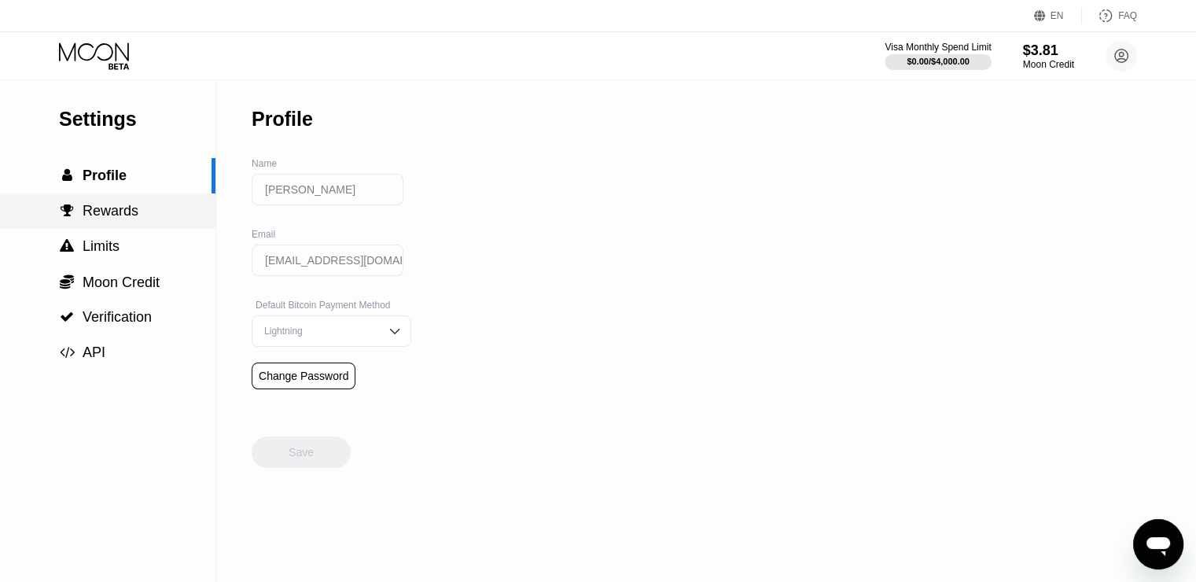
click at [116, 214] on span "Rewards" at bounding box center [111, 211] width 56 height 16
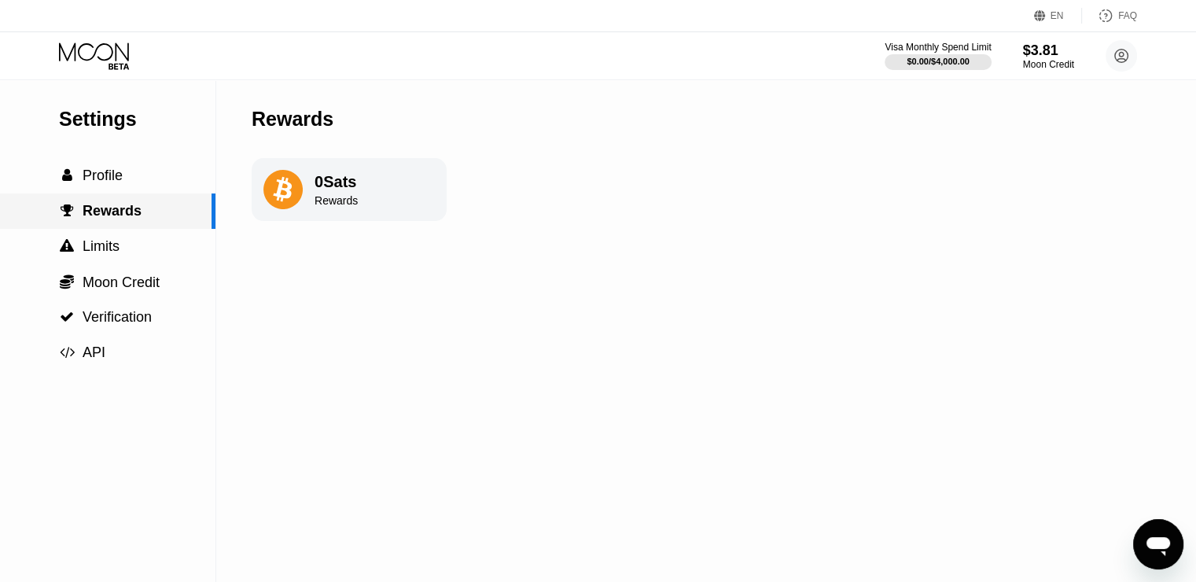
click at [114, 219] on span "Rewards" at bounding box center [112, 211] width 59 height 16
click at [113, 229] on div " Rewards" at bounding box center [107, 210] width 215 height 35
click at [106, 262] on div " Limits" at bounding box center [107, 246] width 215 height 35
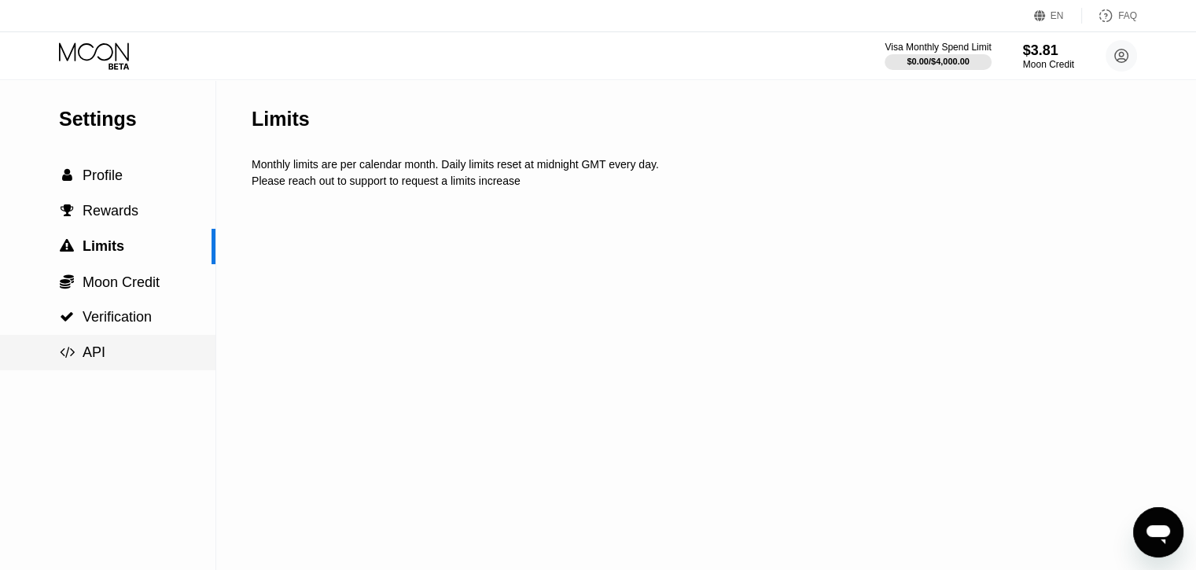
click at [97, 345] on div " API" at bounding box center [107, 352] width 215 height 35
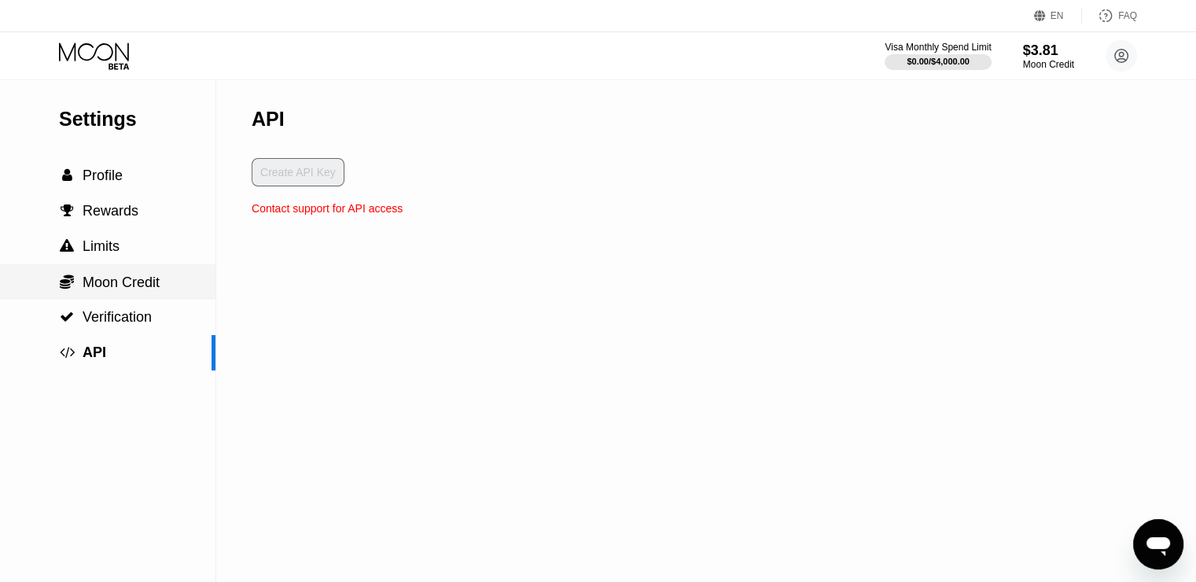
click at [124, 290] on span "Moon Credit" at bounding box center [121, 282] width 77 height 16
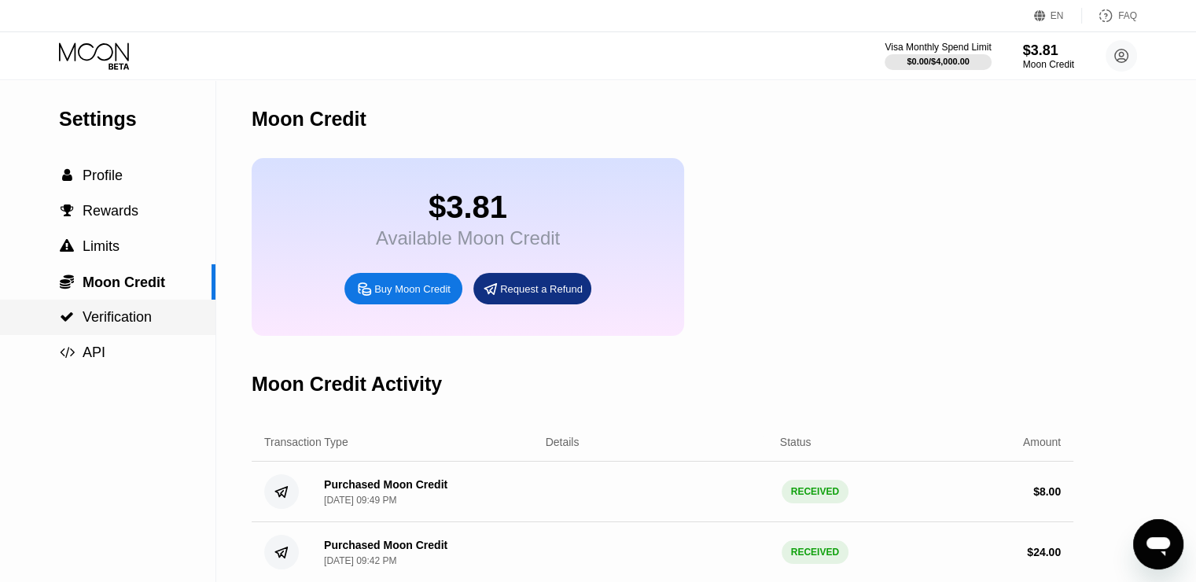
click at [120, 317] on span "Verification" at bounding box center [117, 317] width 69 height 16
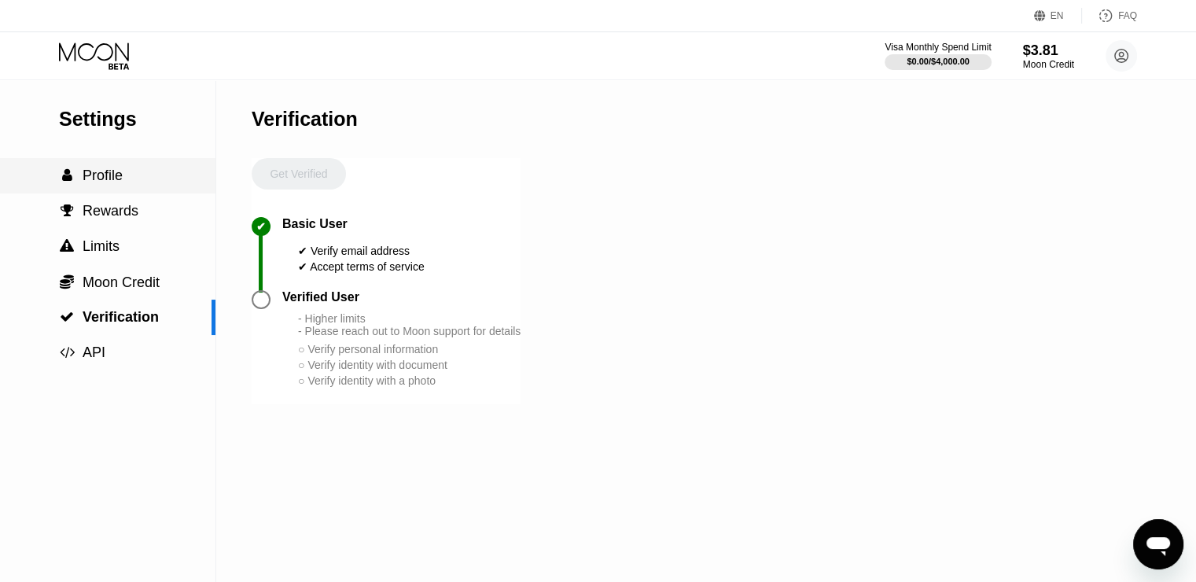
click at [142, 182] on div " Profile" at bounding box center [107, 175] width 215 height 17
